Goal: Task Accomplishment & Management: Complete application form

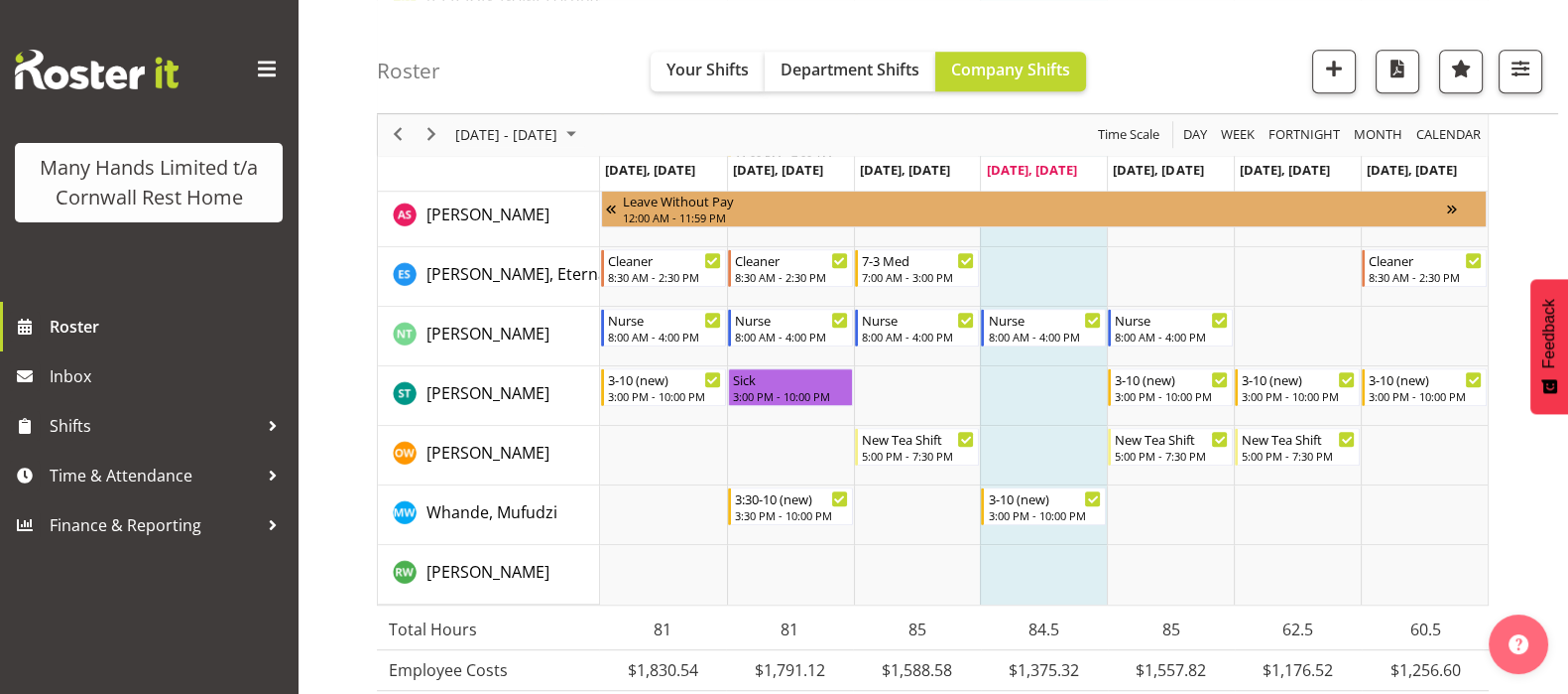
scroll to position [1612, 0]
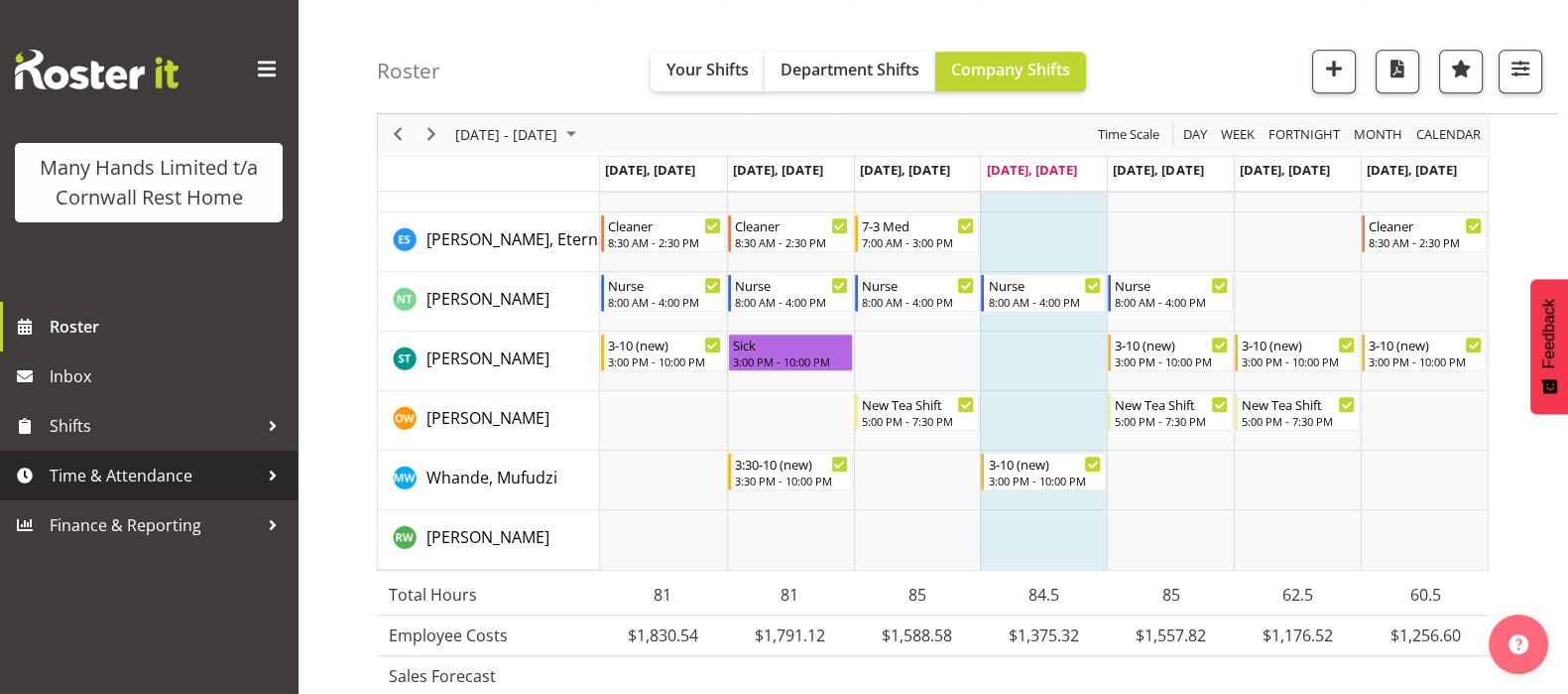
click at [92, 473] on span "Time & Attendance" at bounding box center [154, 475] width 209 height 30
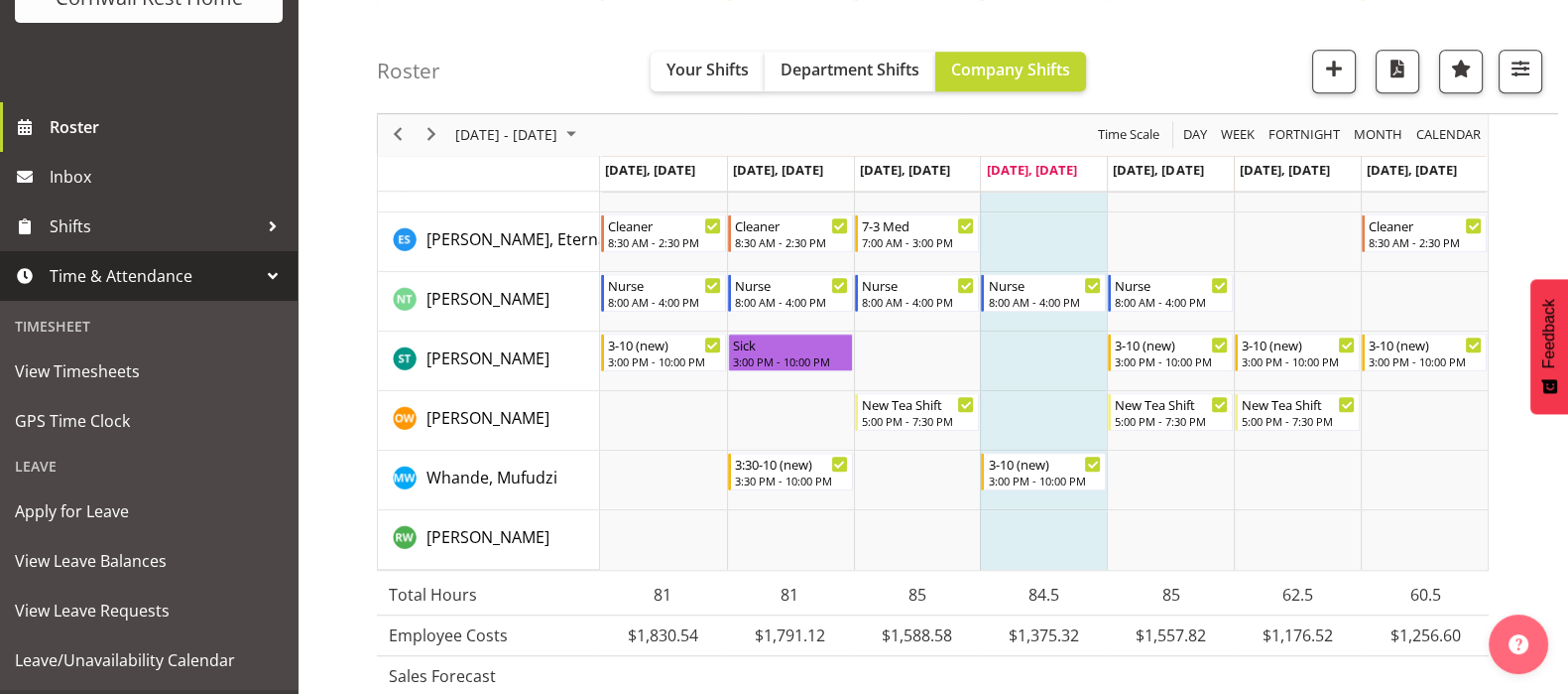
scroll to position [273, 0]
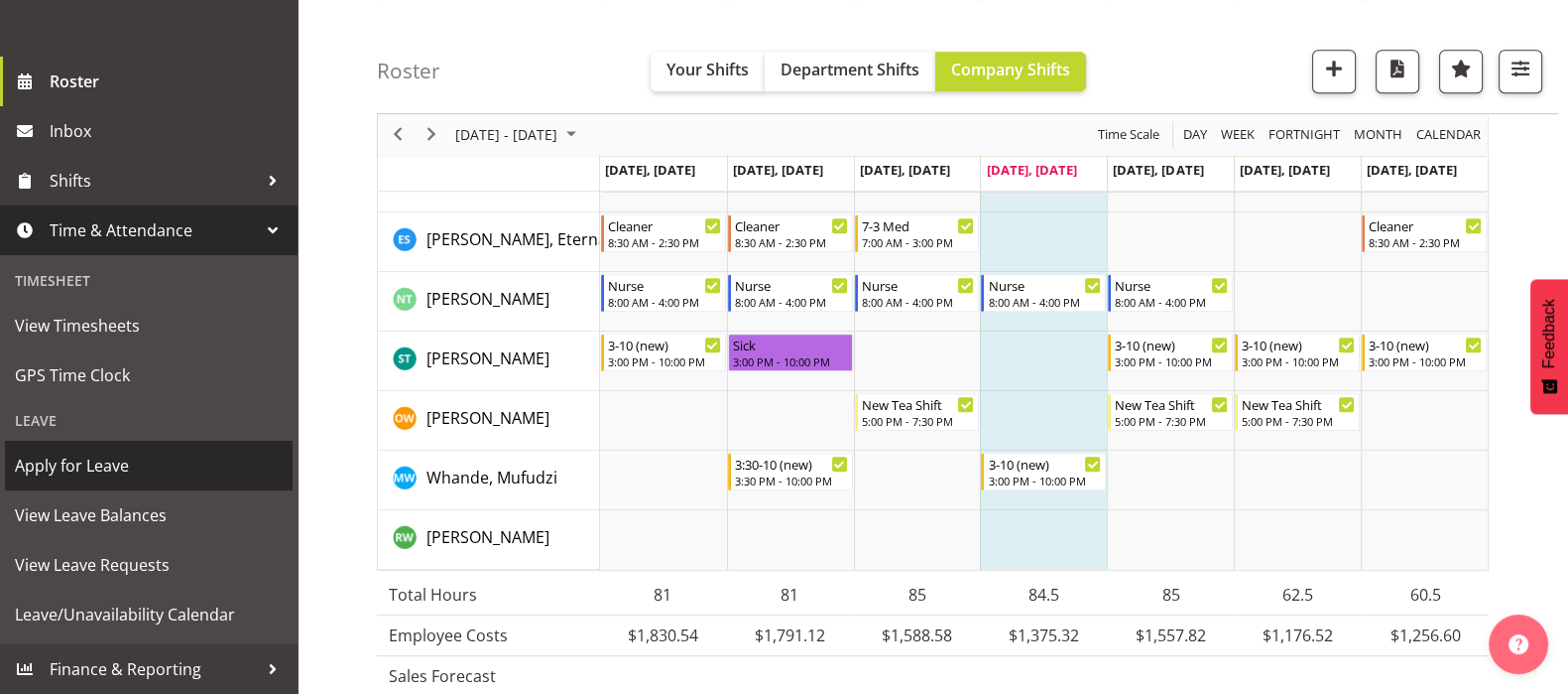
click at [79, 465] on span "Apply for Leave" at bounding box center [148, 465] width 267 height 30
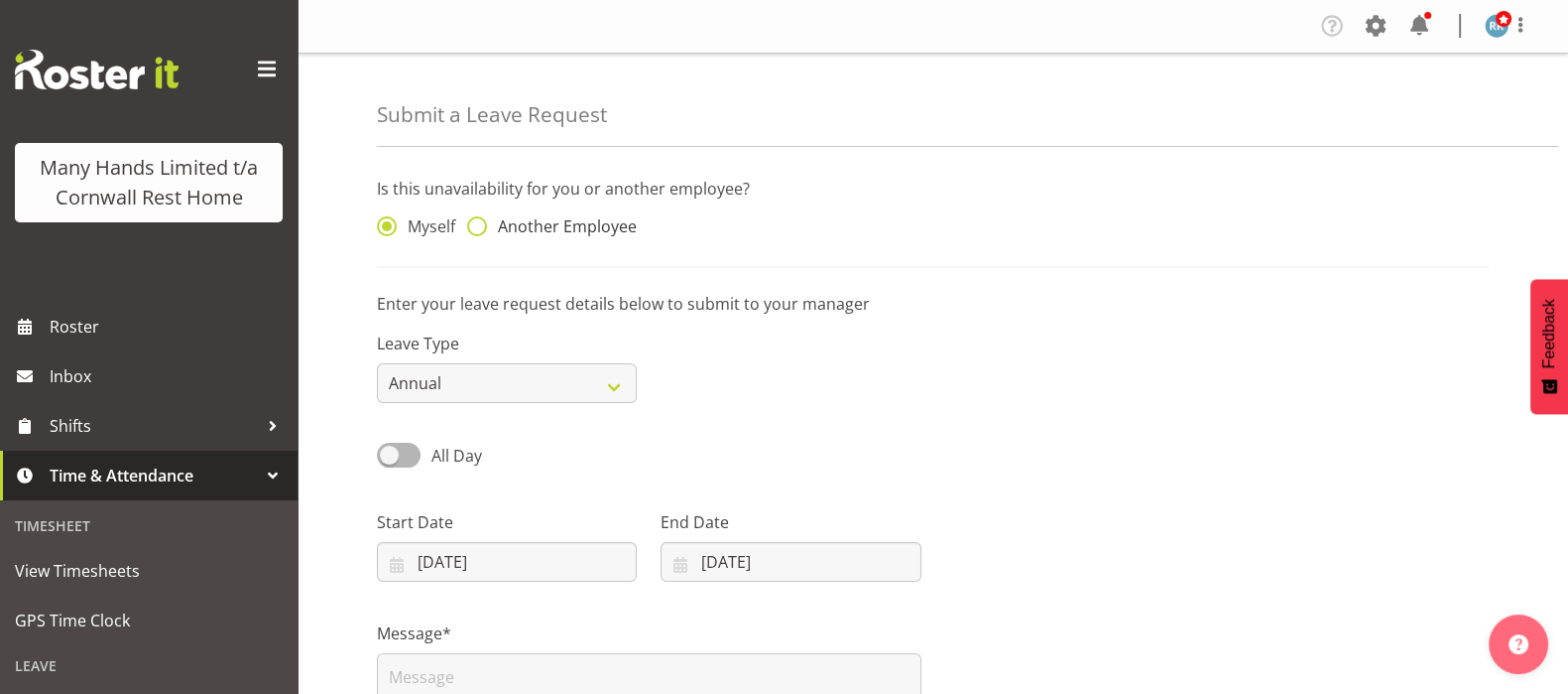
click at [475, 231] on span at bounding box center [477, 227] width 20 height 20
click at [475, 231] on input "Another Employee" at bounding box center [473, 227] width 13 height 13
radio input "true"
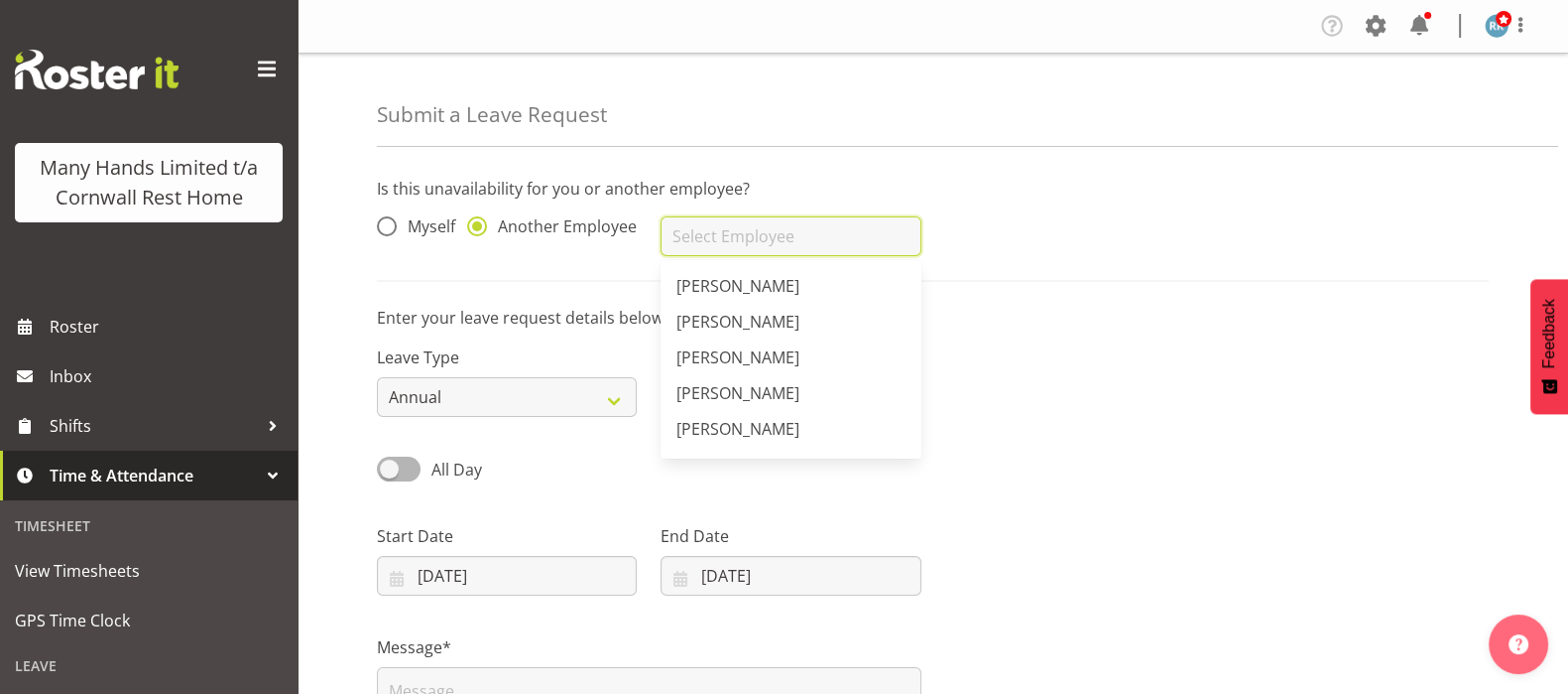
click at [713, 232] on input "text" at bounding box center [790, 237] width 259 height 40
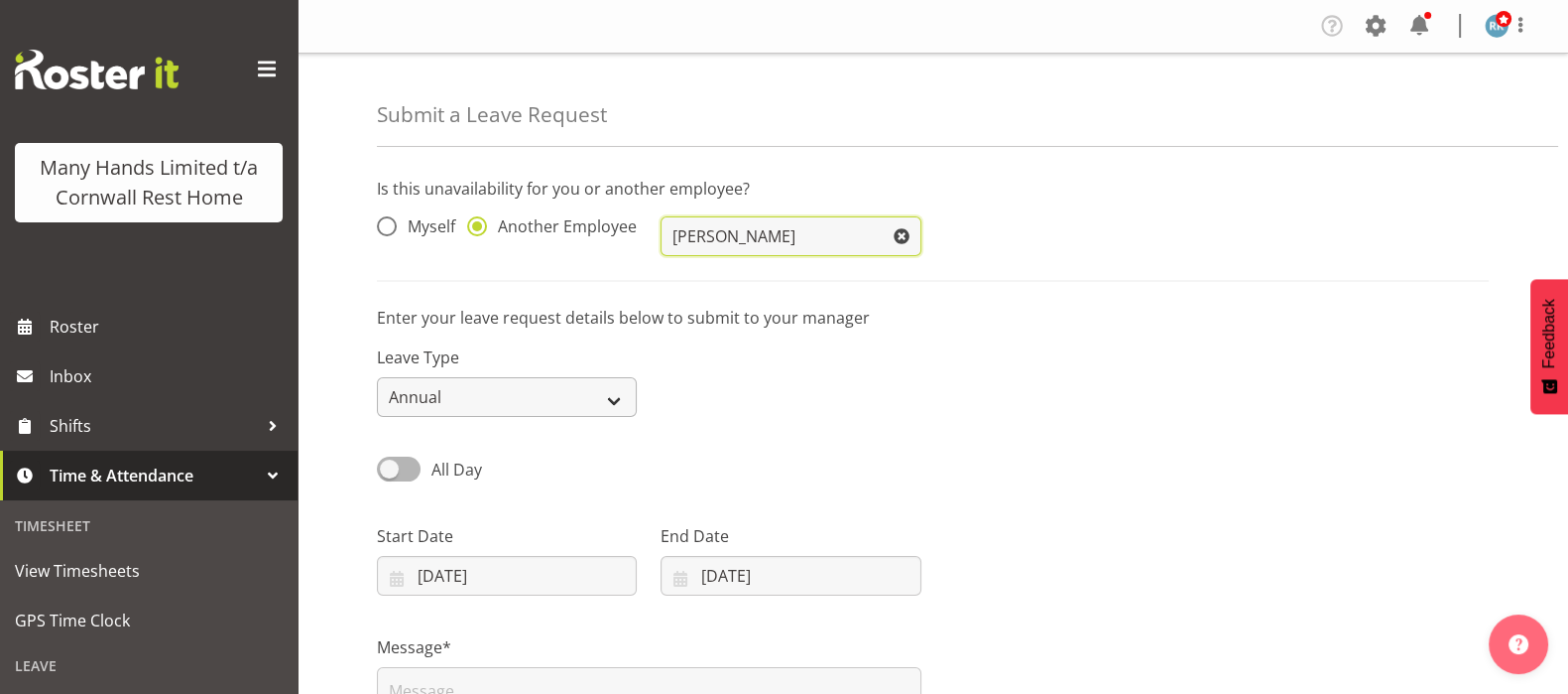
type input "[PERSON_NAME]"
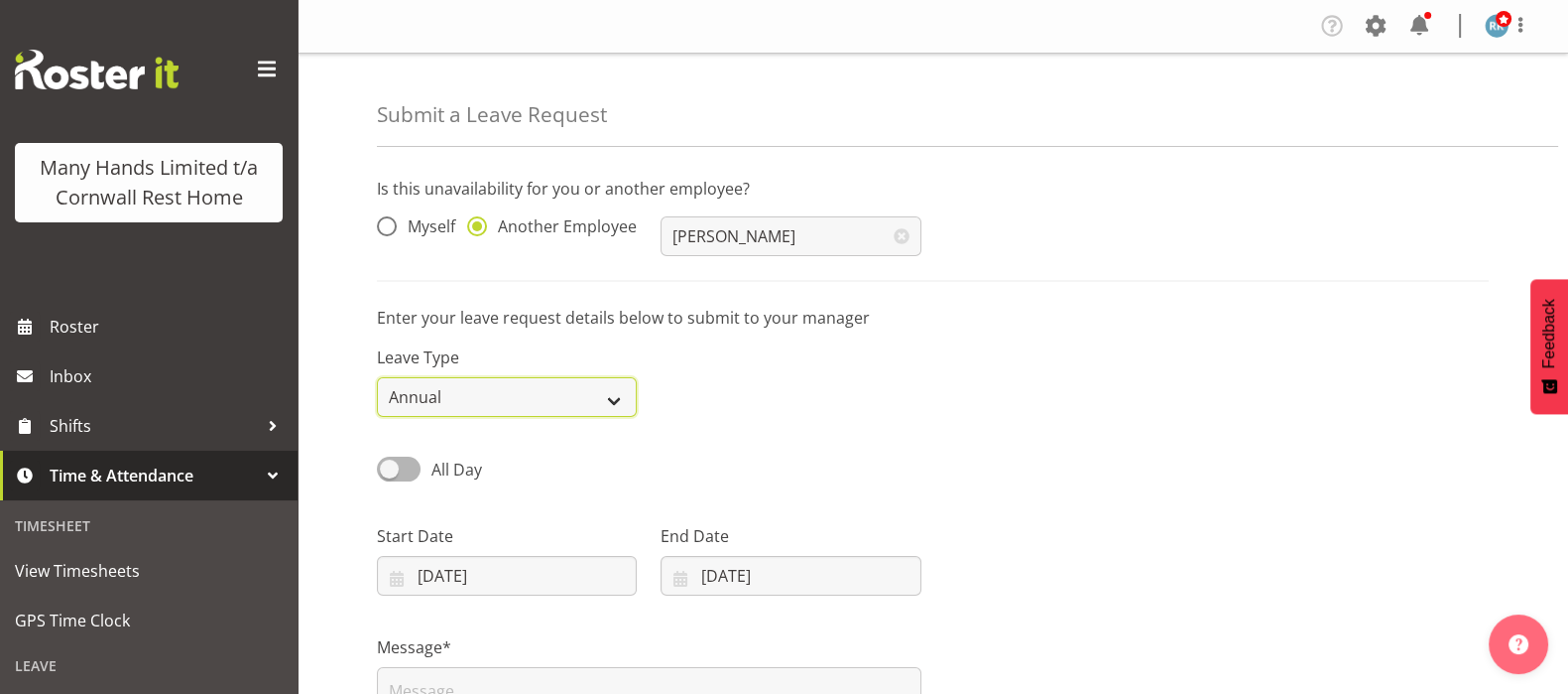
click at [620, 392] on select "Annual Sick Leave Without Pay Bereavement Domestic Violence Parental Jury Servi…" at bounding box center [506, 397] width 259 height 40
